Goal: Information Seeking & Learning: Compare options

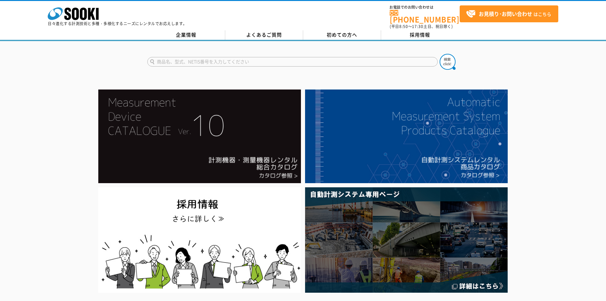
click at [233, 57] on input "text" at bounding box center [292, 62] width 290 height 10
type input "熱カメラ"
click at [439, 54] on button at bounding box center [447, 62] width 16 height 16
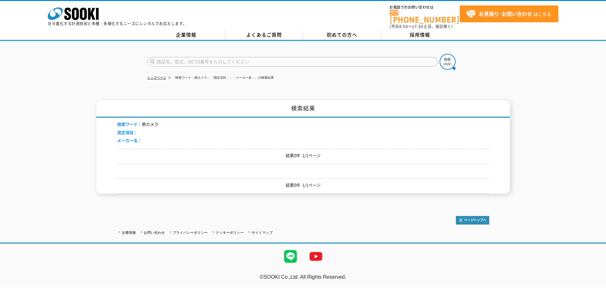
drag, startPoint x: 239, startPoint y: 53, endPoint x: 236, endPoint y: 58, distance: 5.6
click at [238, 57] on input "text" at bounding box center [292, 62] width 290 height 10
type input "せ"
type input "サーモ"
click at [439, 54] on button at bounding box center [447, 62] width 16 height 16
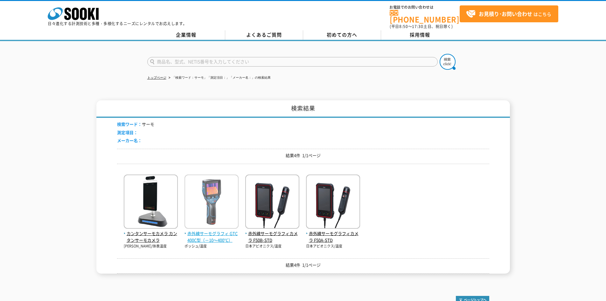
click at [204, 236] on span "赤外線サーモグラフィ GTC400C型（－10～400℃）" at bounding box center [211, 236] width 54 height 13
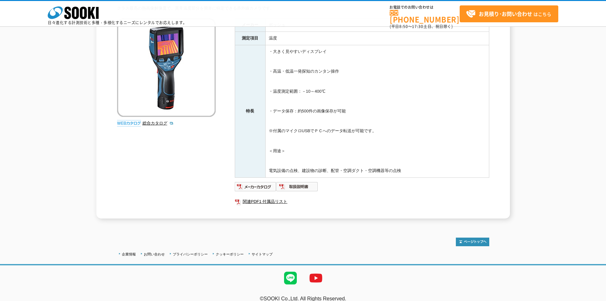
scroll to position [68, 0]
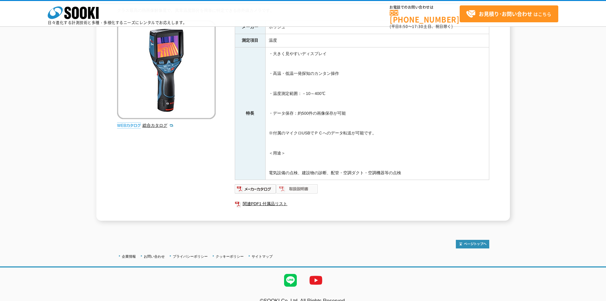
click at [296, 191] on img at bounding box center [297, 188] width 42 height 10
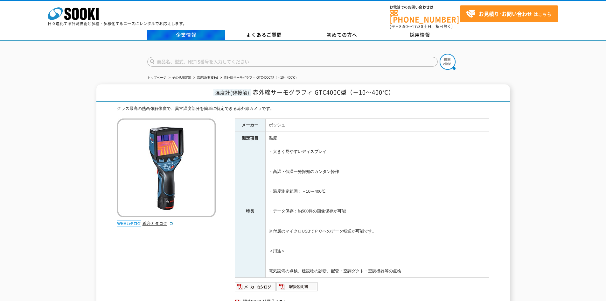
drag, startPoint x: 209, startPoint y: 89, endPoint x: 204, endPoint y: 34, distance: 54.9
click at [199, 76] on link "温度計(非接触)" at bounding box center [207, 77] width 21 height 3
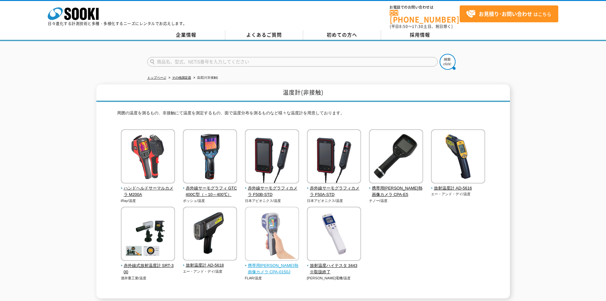
click at [251, 263] on span "携帯用小形熱画像カメラ CPA-0150J" at bounding box center [272, 268] width 54 height 13
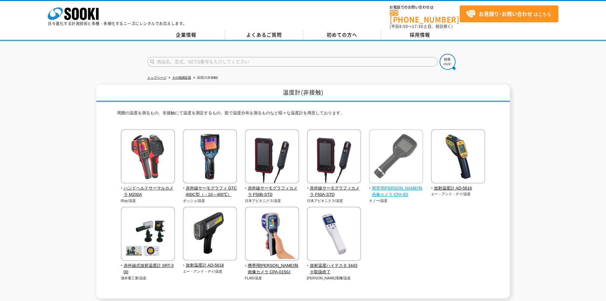
click at [394, 186] on span "携帯用小形熱画像カメラ CPA-E5" at bounding box center [396, 191] width 54 height 13
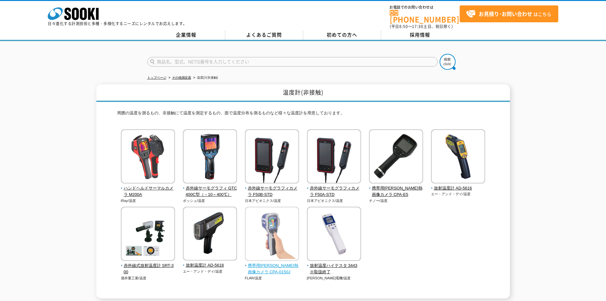
click at [271, 249] on img at bounding box center [272, 234] width 54 height 56
click at [271, 256] on img at bounding box center [272, 234] width 54 height 56
drag, startPoint x: 283, startPoint y: 88, endPoint x: 301, endPoint y: 90, distance: 17.5
click at [301, 90] on h1 "温度計(非接触)" at bounding box center [302, 92] width 413 height 17
click at [252, 91] on h1 "温度計(非接触)" at bounding box center [302, 92] width 413 height 17
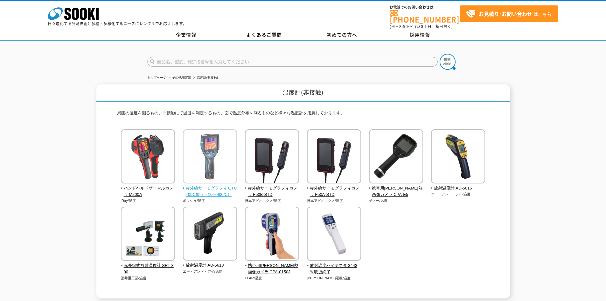
click at [218, 185] on span "赤外線サーモグラフィ GTC400C型（－10～400℃）" at bounding box center [210, 191] width 54 height 13
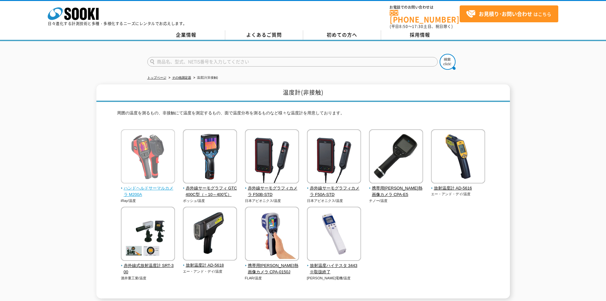
click at [156, 185] on span "ハンドヘルドサーマルカメラ M200A" at bounding box center [148, 191] width 54 height 13
drag, startPoint x: 369, startPoint y: 197, endPoint x: 406, endPoint y: 196, distance: 36.9
click at [406, 198] on p "チノー/温度" at bounding box center [396, 200] width 54 height 5
click at [371, 198] on p "チノー/温度" at bounding box center [396, 200] width 54 height 5
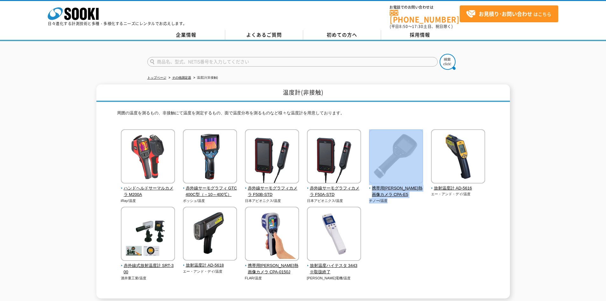
drag, startPoint x: 364, startPoint y: 198, endPoint x: 395, endPoint y: 197, distance: 30.9
click at [395, 197] on div "ハンドヘルドサーマルカメラ M200A iRay/温度" at bounding box center [303, 211] width 372 height 164
click at [394, 198] on p "チノー/温度" at bounding box center [396, 200] width 54 height 5
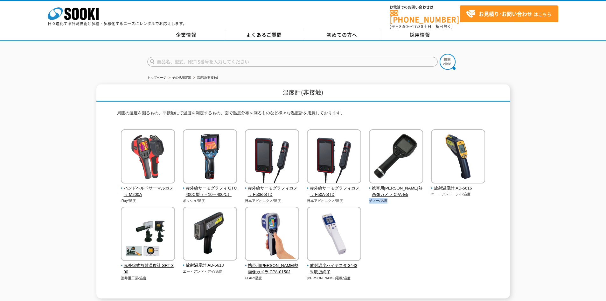
drag, startPoint x: 388, startPoint y: 196, endPoint x: 369, endPoint y: 197, distance: 19.4
click at [369, 198] on p "チノー/温度" at bounding box center [396, 200] width 54 height 5
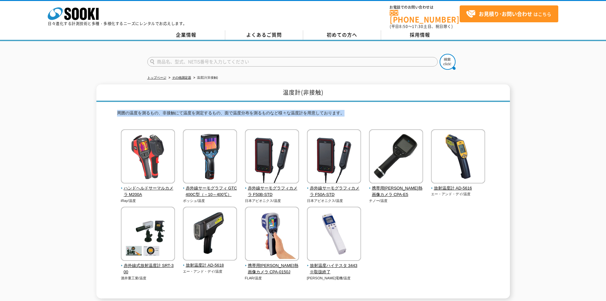
drag, startPoint x: 113, startPoint y: 110, endPoint x: 370, endPoint y: 107, distance: 257.3
click at [370, 107] on div "温度計(非接触) 周囲の温度を測るもの、非接触にて温度を測定するもの、面で温度分布を測るものなど様々な温度計を用意しております。 ハンドヘルドサーマルカメラ …" at bounding box center [302, 191] width 413 height 214
click at [356, 110] on p "周囲の温度を測るもの、非接触にて温度を測定するもの、面で温度分布を測るものなど様々な温度計を用意しております。" at bounding box center [303, 115] width 372 height 10
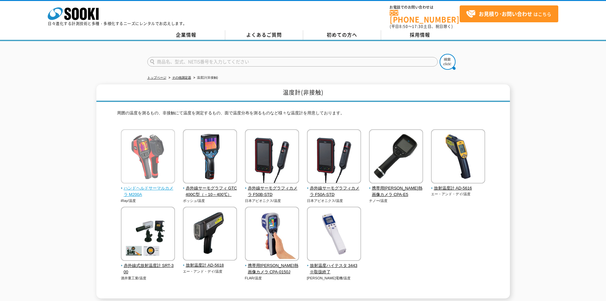
click at [158, 185] on span "ハンドヘルドサーマルカメラ M200A" at bounding box center [148, 191] width 54 height 13
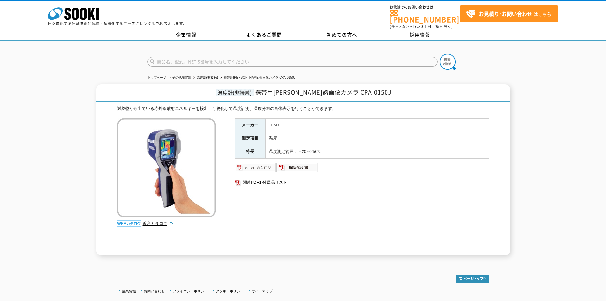
click at [265, 163] on img at bounding box center [256, 167] width 42 height 10
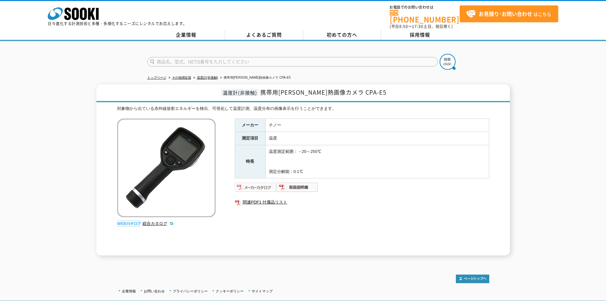
click at [247, 186] on img at bounding box center [256, 187] width 42 height 10
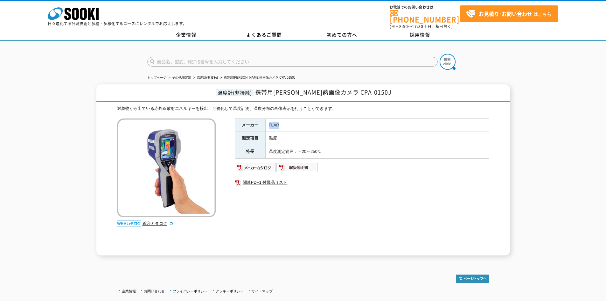
drag, startPoint x: 283, startPoint y: 122, endPoint x: 262, endPoint y: 123, distance: 20.4
click at [262, 123] on tr "メーカー FLAR" at bounding box center [362, 124] width 254 height 13
click at [308, 132] on td "温度" at bounding box center [377, 138] width 224 height 13
drag, startPoint x: 291, startPoint y: 119, endPoint x: 258, endPoint y: 121, distance: 33.2
click at [258, 121] on tr "メーカー FLAR" at bounding box center [362, 124] width 254 height 13
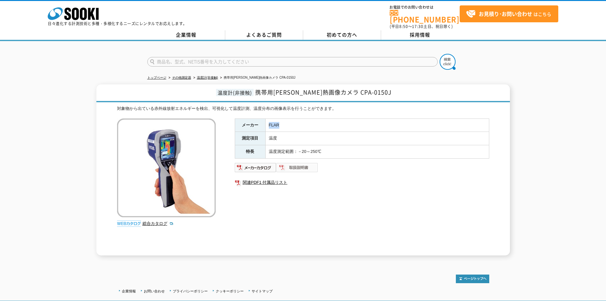
click at [294, 164] on img at bounding box center [297, 167] width 42 height 10
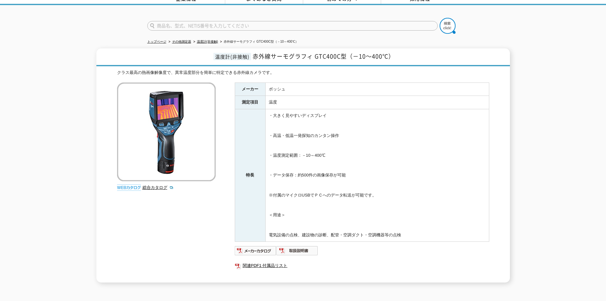
scroll to position [79, 0]
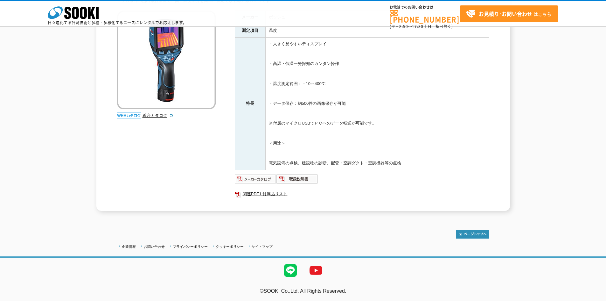
click at [246, 182] on img at bounding box center [256, 179] width 42 height 10
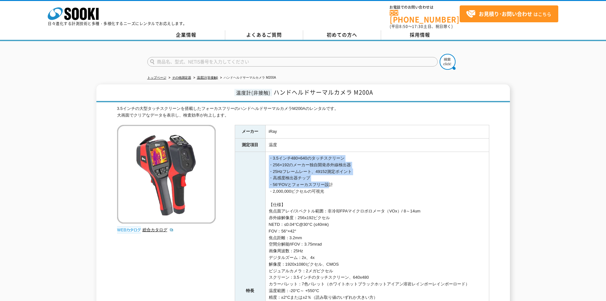
drag, startPoint x: 271, startPoint y: 153, endPoint x: 325, endPoint y: 182, distance: 61.3
click at [325, 182] on td "・3.5インチ480×640のタッチスクリーン ・256×192のメーカー独自開発赤外線検出器 ・25Hzフレームレート、49152測定ポイント ・高感度検出…" at bounding box center [377, 291] width 224 height 278
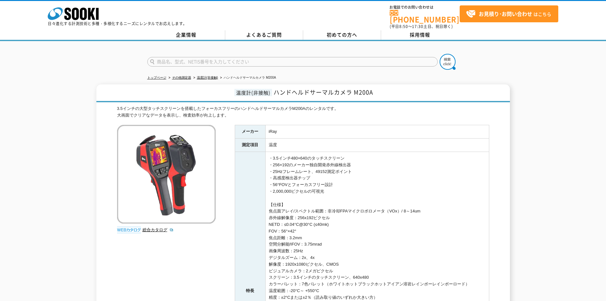
drag, startPoint x: 353, startPoint y: 183, endPoint x: 350, endPoint y: 190, distance: 7.3
click at [353, 184] on td "・3.5インチ480×640のタッチスクリーン ・256×192のメーカー独自開発赤外線検出器 ・25Hzフレームレート、49152測定ポイント ・高感度検出…" at bounding box center [377, 291] width 224 height 278
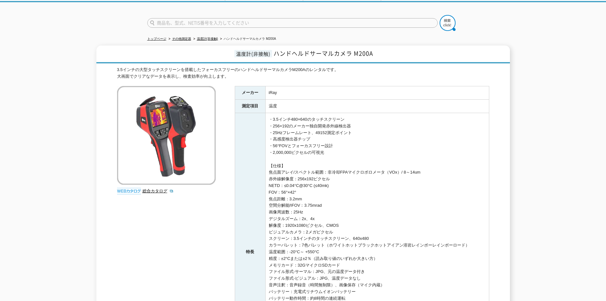
scroll to position [64, 0]
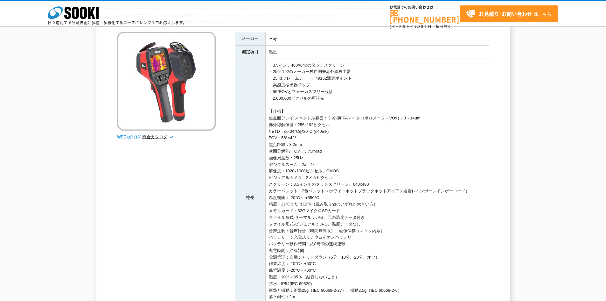
drag, startPoint x: 285, startPoint y: 172, endPoint x: 348, endPoint y: 168, distance: 62.5
click at [348, 168] on td "・3.5インチ480×640のタッチスクリーン ・256×192のメーカー独自開発赤外線検出器 ・25Hzフレームレート、49152測定ポイント ・高感度検出…" at bounding box center [377, 198] width 224 height 278
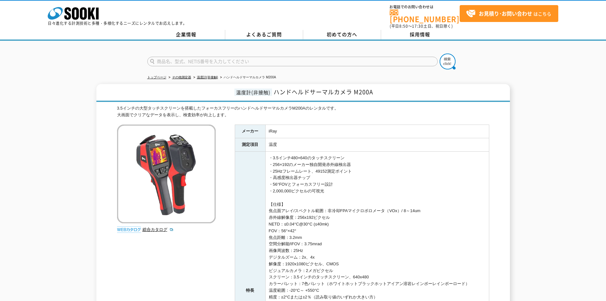
scroll to position [0, 0]
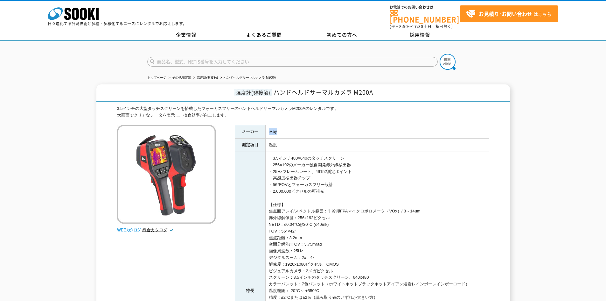
drag, startPoint x: 267, startPoint y: 125, endPoint x: 297, endPoint y: 128, distance: 29.8
click at [297, 128] on td "iRay" at bounding box center [377, 131] width 224 height 13
drag, startPoint x: 274, startPoint y: 130, endPoint x: 251, endPoint y: 175, distance: 51.1
click at [251, 175] on th "特長" at bounding box center [250, 291] width 31 height 278
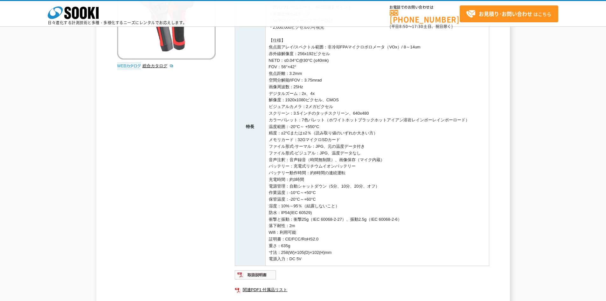
scroll to position [138, 0]
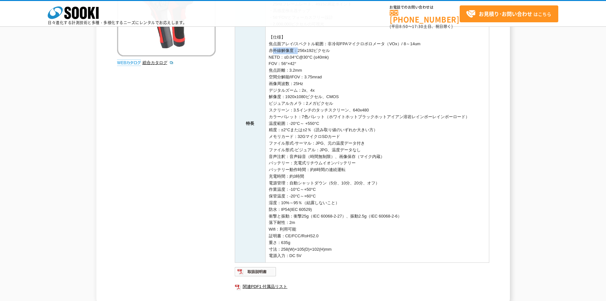
drag, startPoint x: 270, startPoint y: 51, endPoint x: 295, endPoint y: 52, distance: 25.1
click at [295, 52] on td "・3.5インチ480×640のタッチスクリーン ・256×192のメーカー独自開発赤外線検出器 ・25Hzフレームレート、49152測定ポイント ・高感度検出…" at bounding box center [377, 123] width 224 height 278
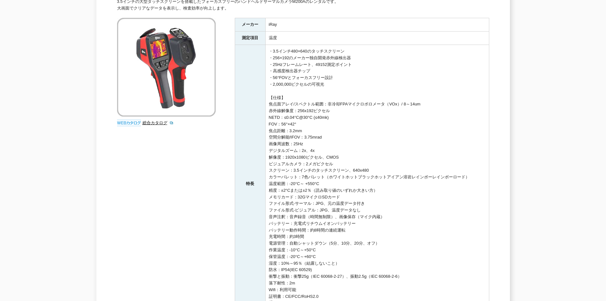
scroll to position [0, 0]
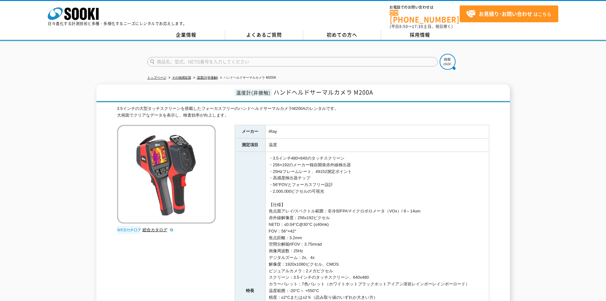
drag, startPoint x: 218, startPoint y: 199, endPoint x: 221, endPoint y: 135, distance: 64.7
click at [156, 227] on link "総合カタログ" at bounding box center [157, 229] width 31 height 5
